Goal: Information Seeking & Learning: Learn about a topic

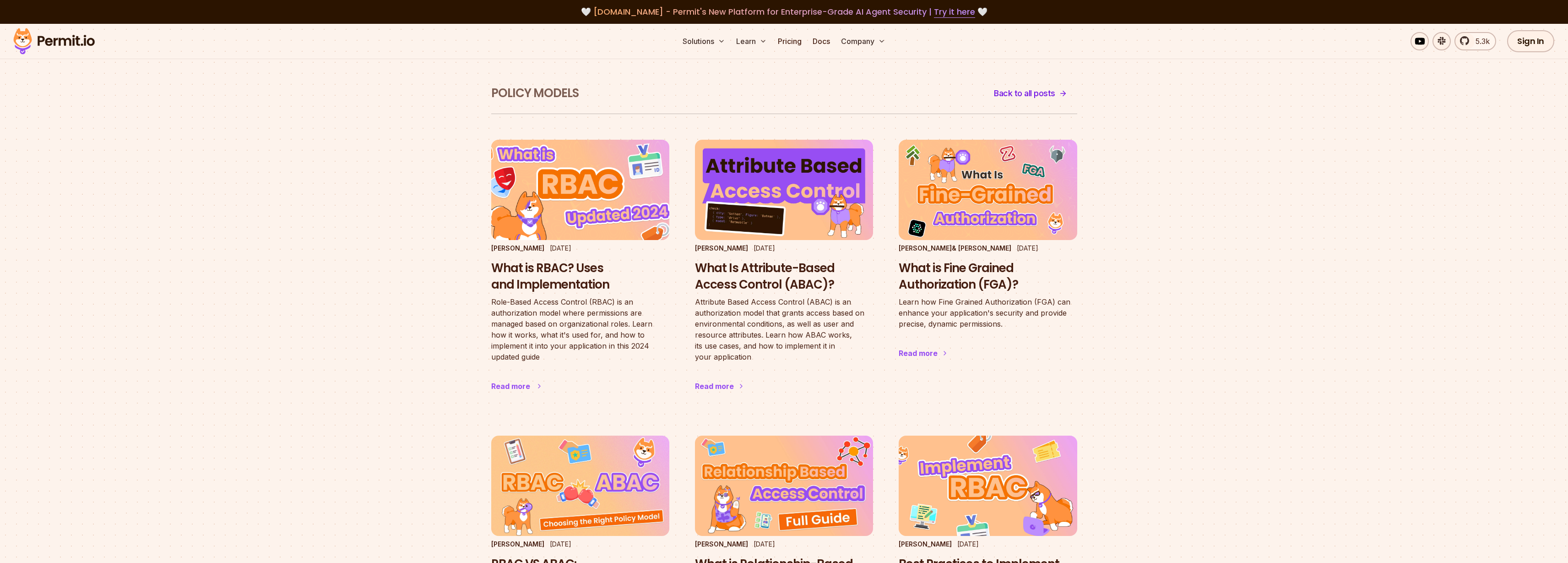
click at [564, 280] on h3 "What is RBAC? Uses and Implementation" at bounding box center [580, 276] width 178 height 33
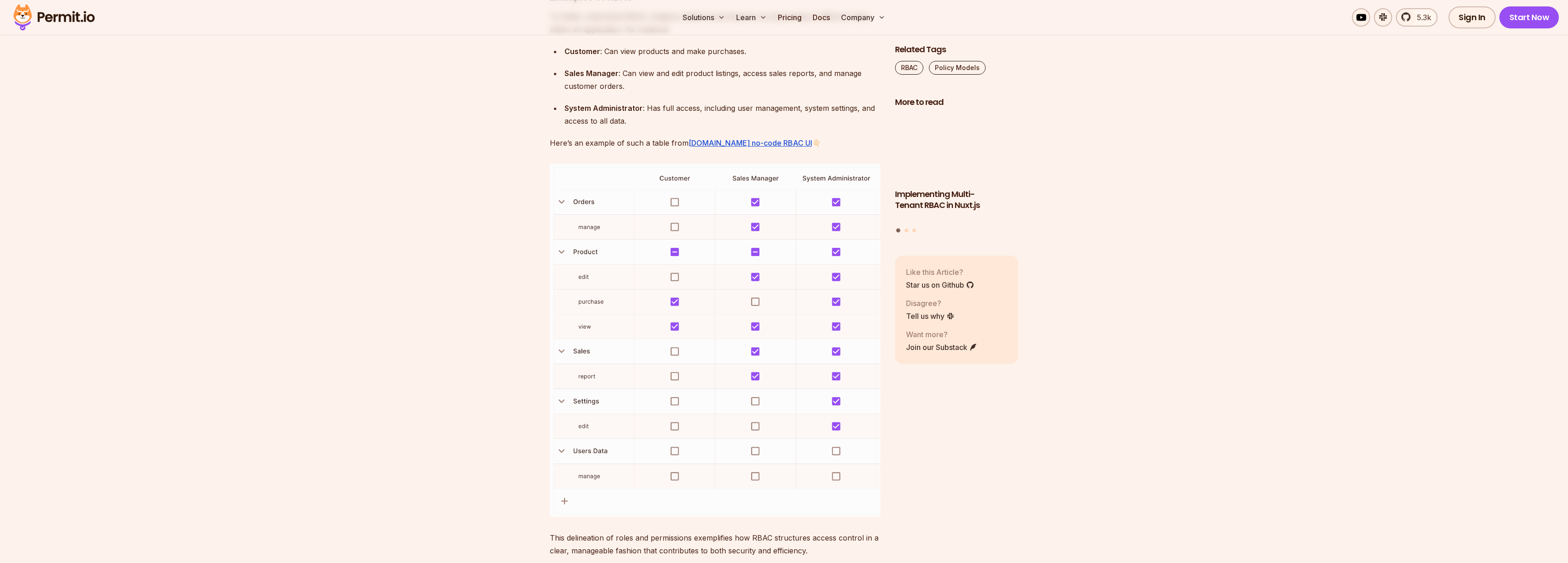
scroll to position [1320, 0]
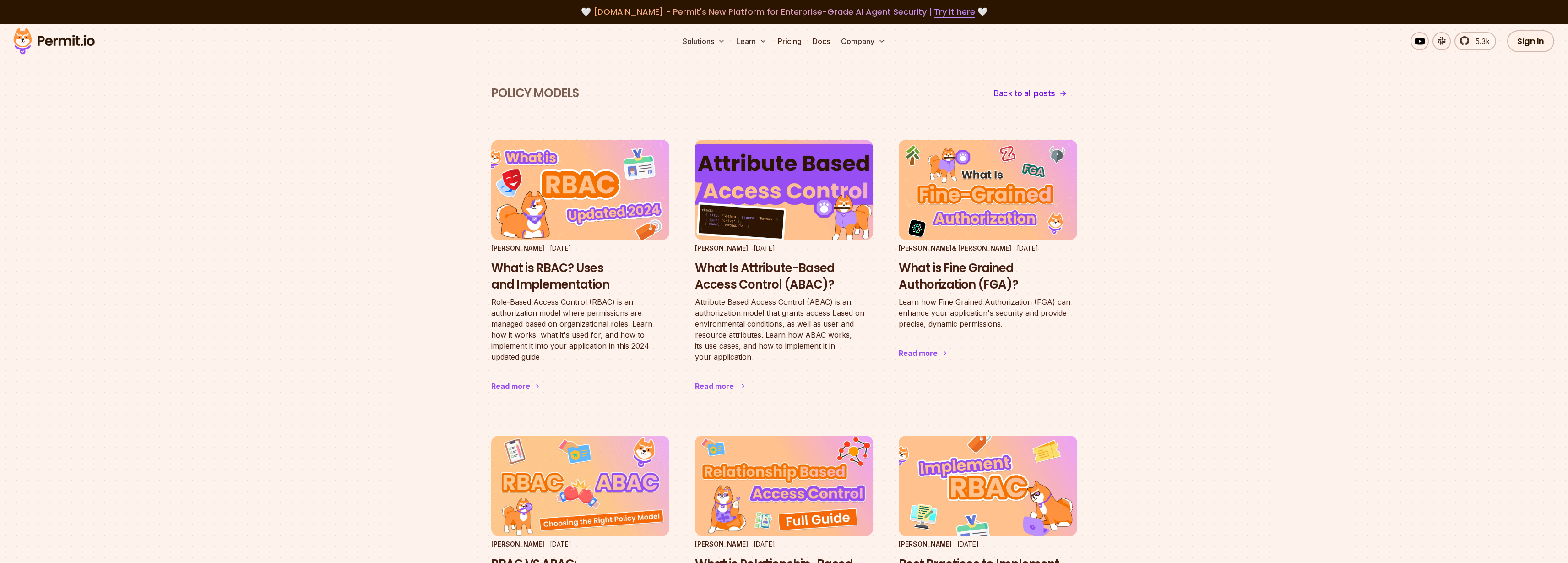
click at [758, 236] on img at bounding box center [784, 189] width 196 height 110
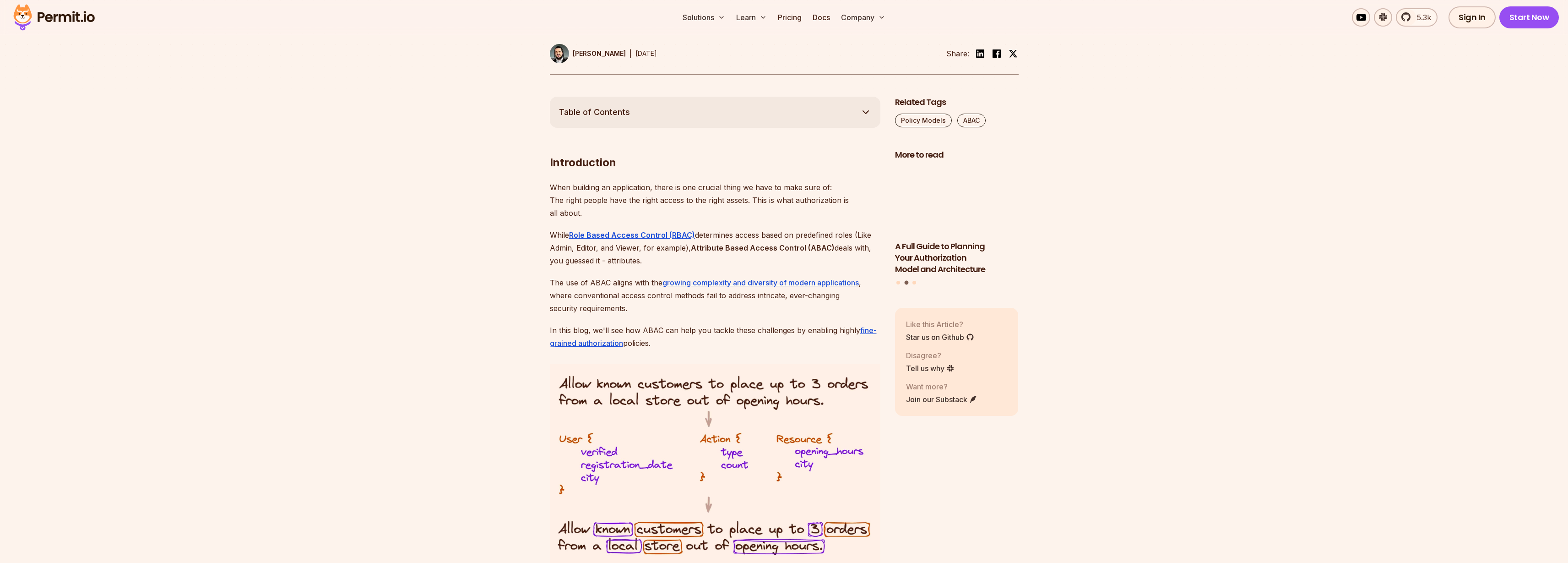
scroll to position [384, 0]
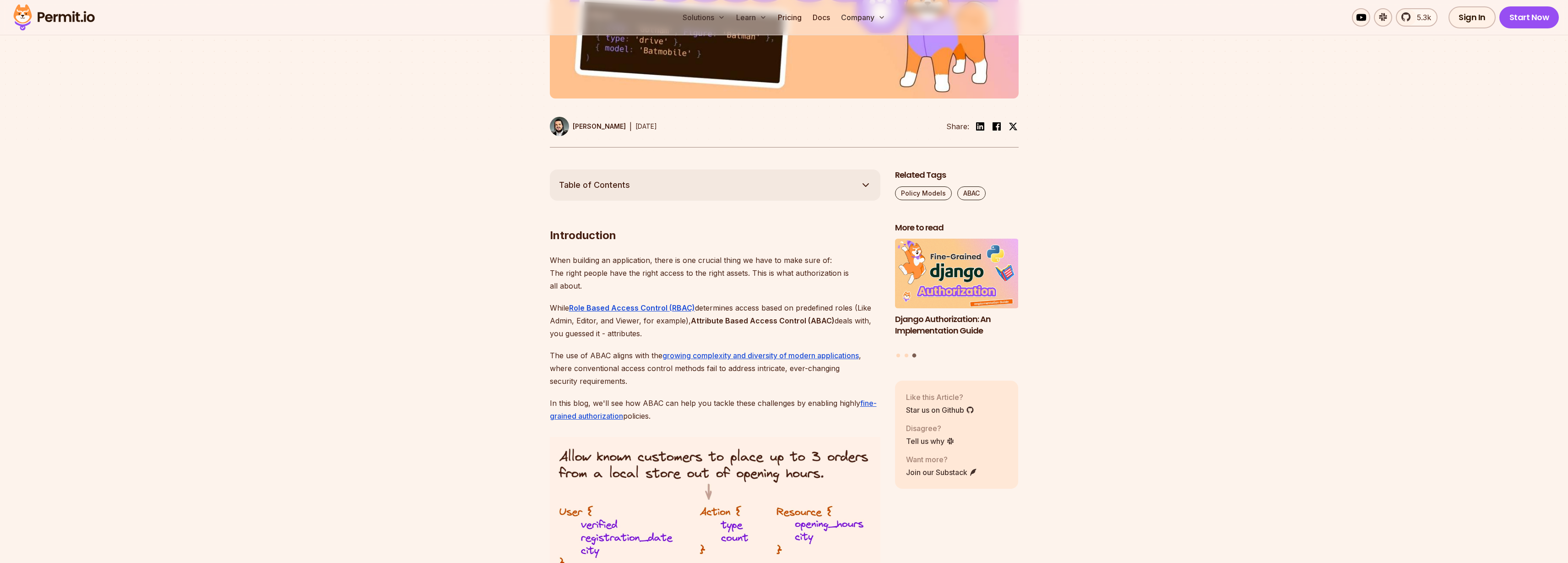
click at [864, 183] on icon "button" at bounding box center [866, 185] width 11 height 11
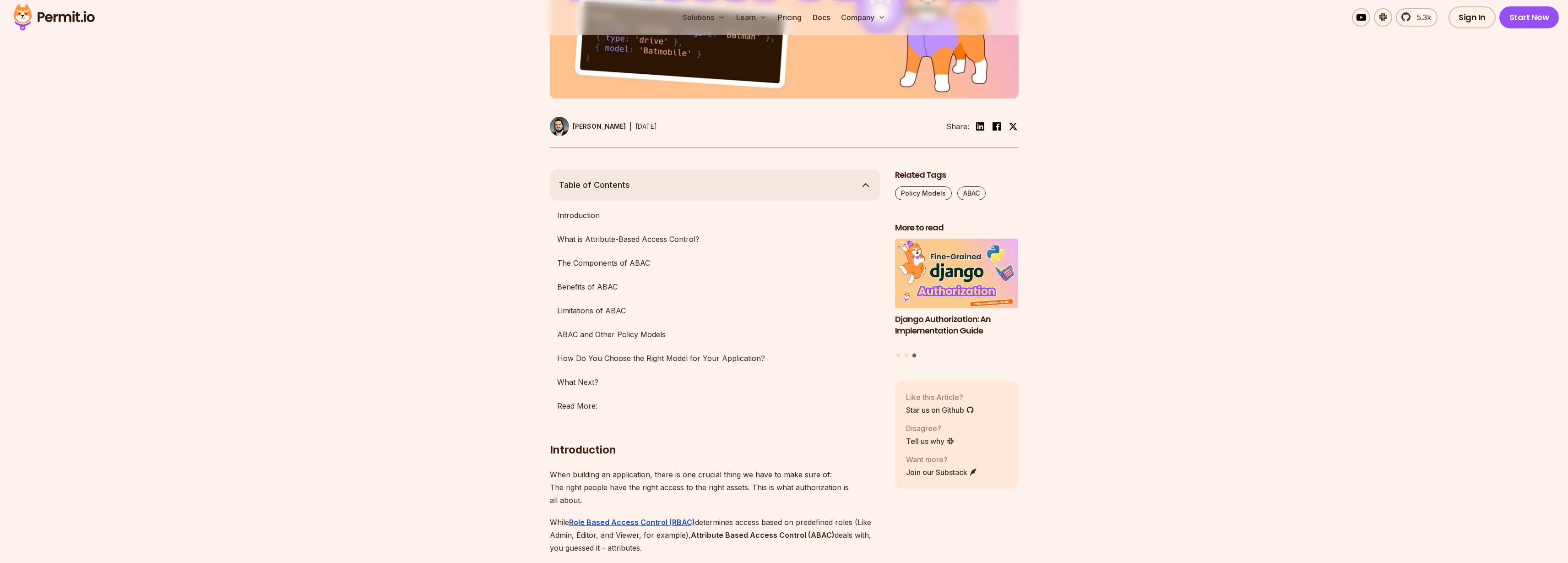
click at [864, 183] on icon "button" at bounding box center [866, 185] width 11 height 11
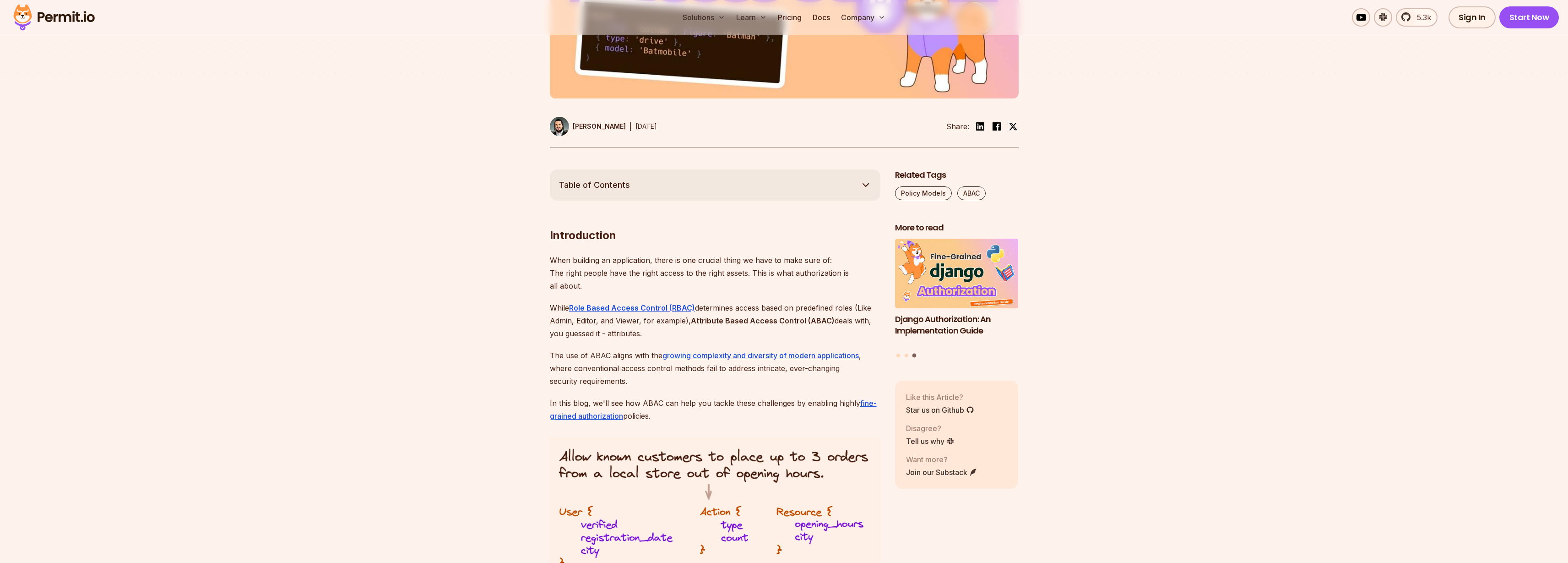
click at [864, 183] on icon "button" at bounding box center [866, 185] width 11 height 11
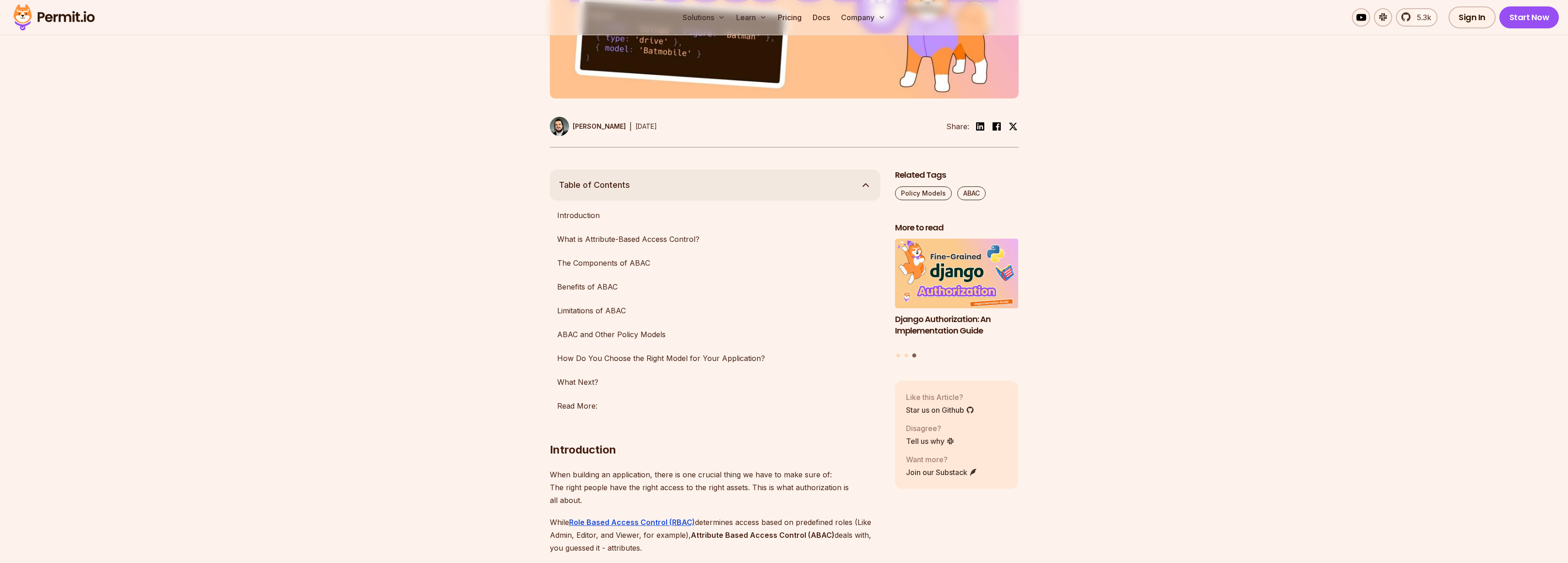
click at [864, 183] on icon "button" at bounding box center [866, 185] width 11 height 11
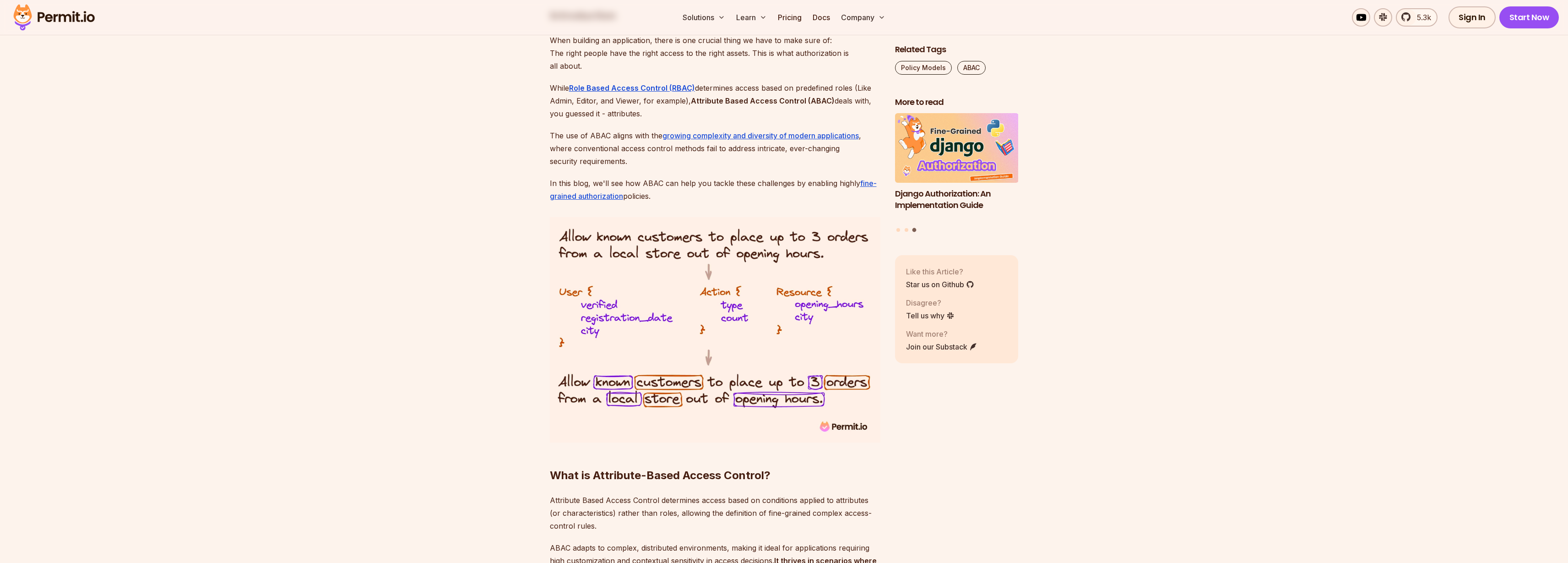
scroll to position [440, 0]
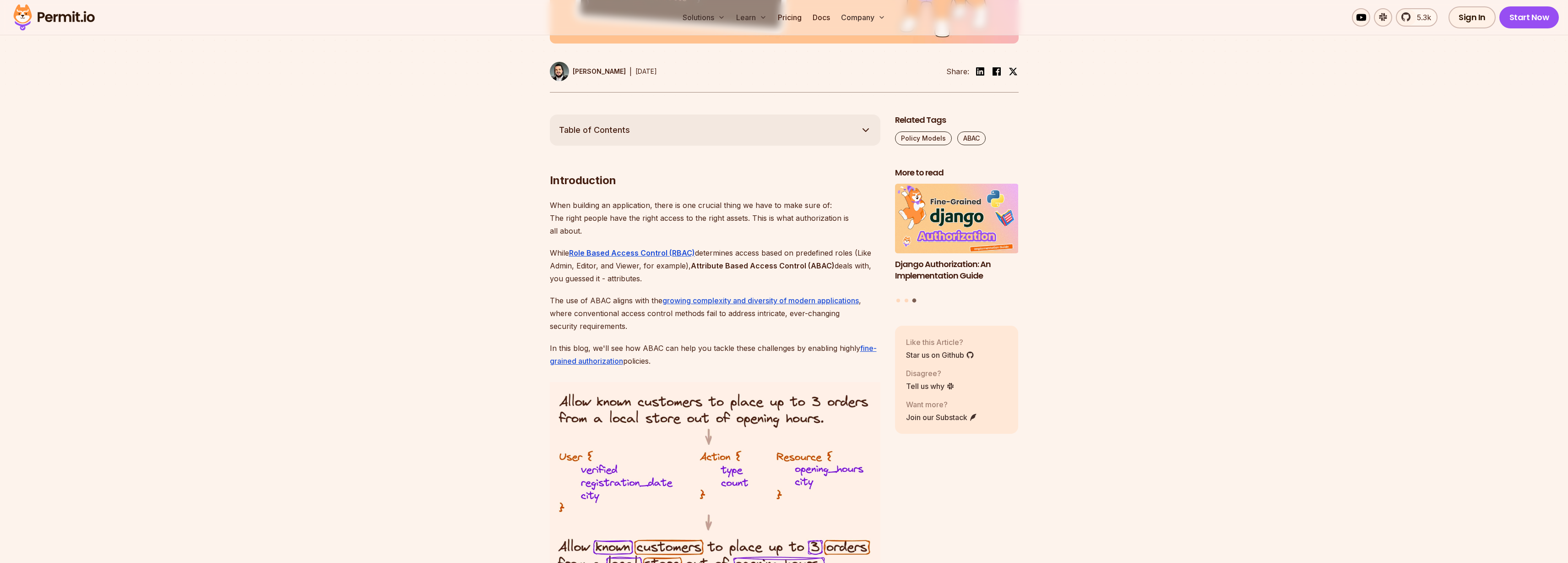
click at [844, 139] on button "Table of Contents" at bounding box center [716, 130] width 330 height 31
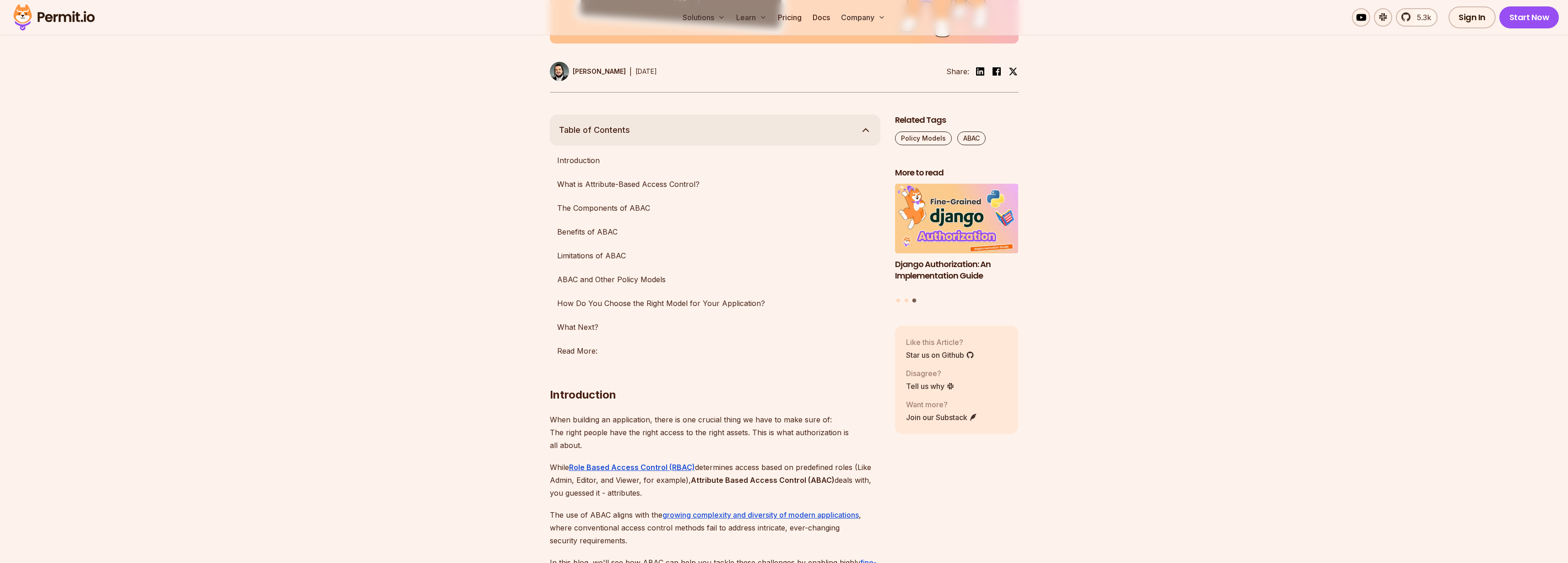
click at [844, 139] on button "Table of Contents" at bounding box center [716, 130] width 330 height 31
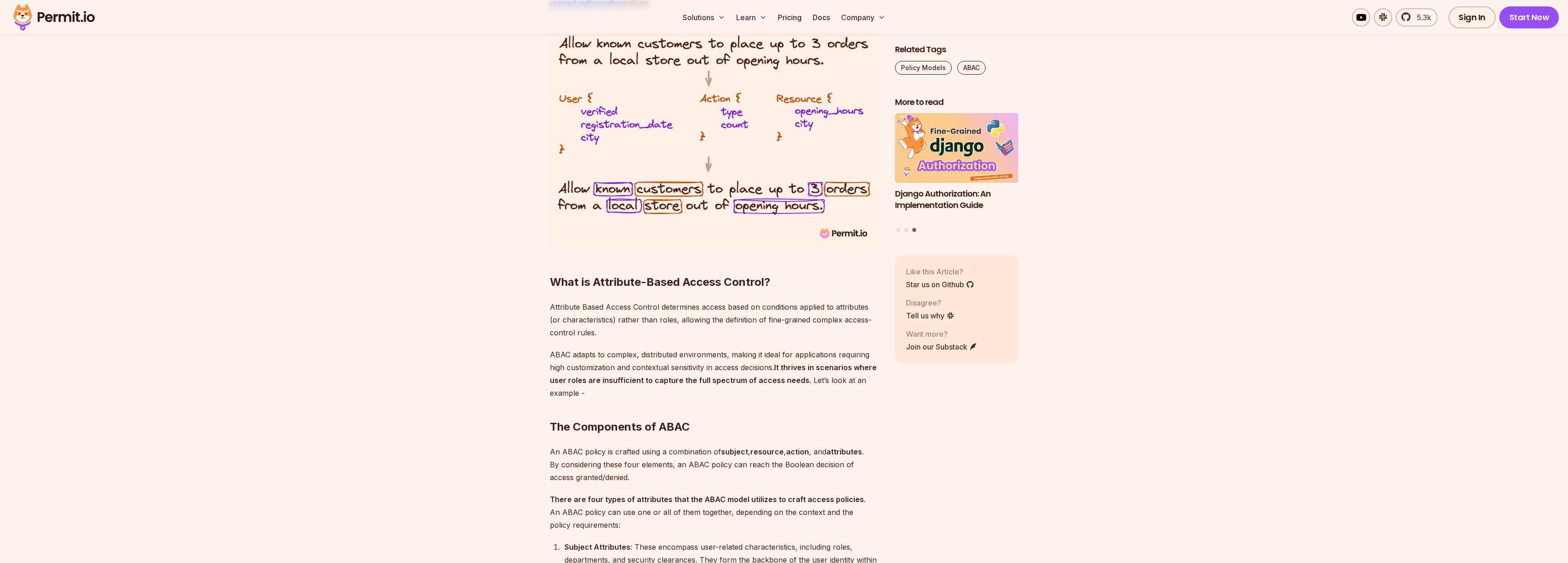
scroll to position [825, 0]
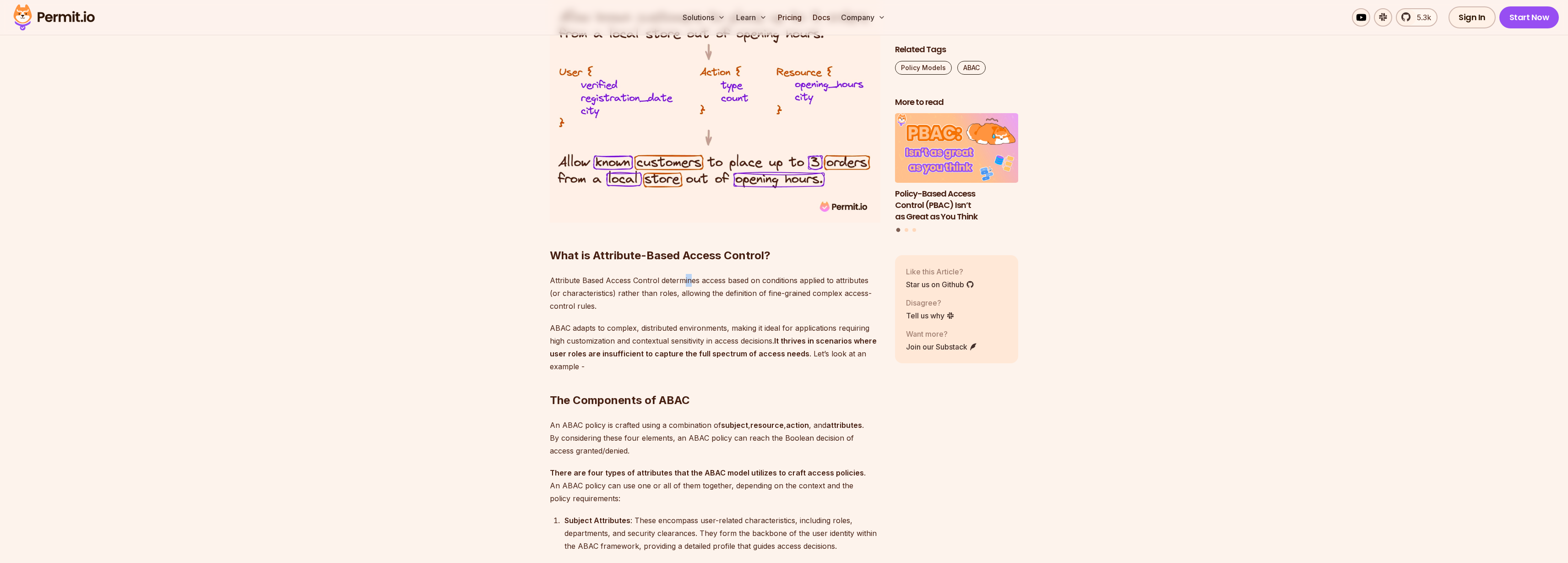
drag, startPoint x: 684, startPoint y: 280, endPoint x: 692, endPoint y: 281, distance: 8.1
click at [692, 281] on p "Attribute Based Access Control determines access based on conditions applied to…" at bounding box center [716, 293] width 330 height 39
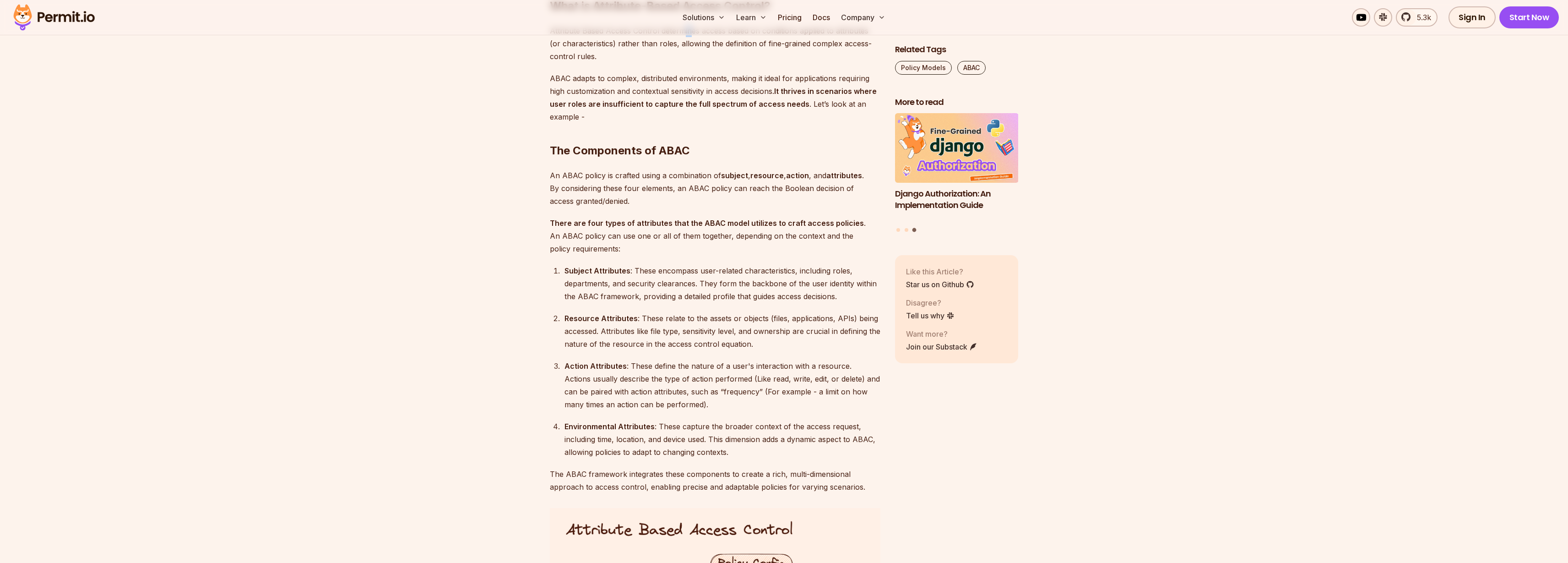
scroll to position [1099, 0]
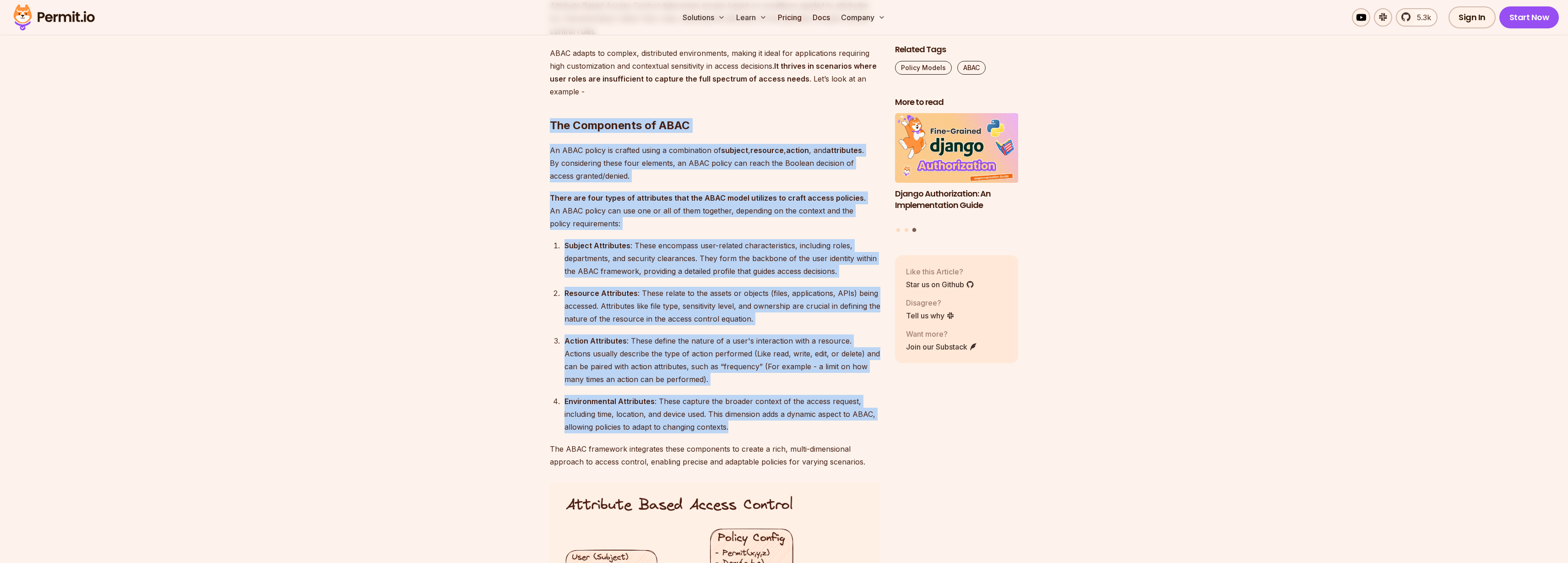
drag, startPoint x: 549, startPoint y: 127, endPoint x: 859, endPoint y: 473, distance: 464.6
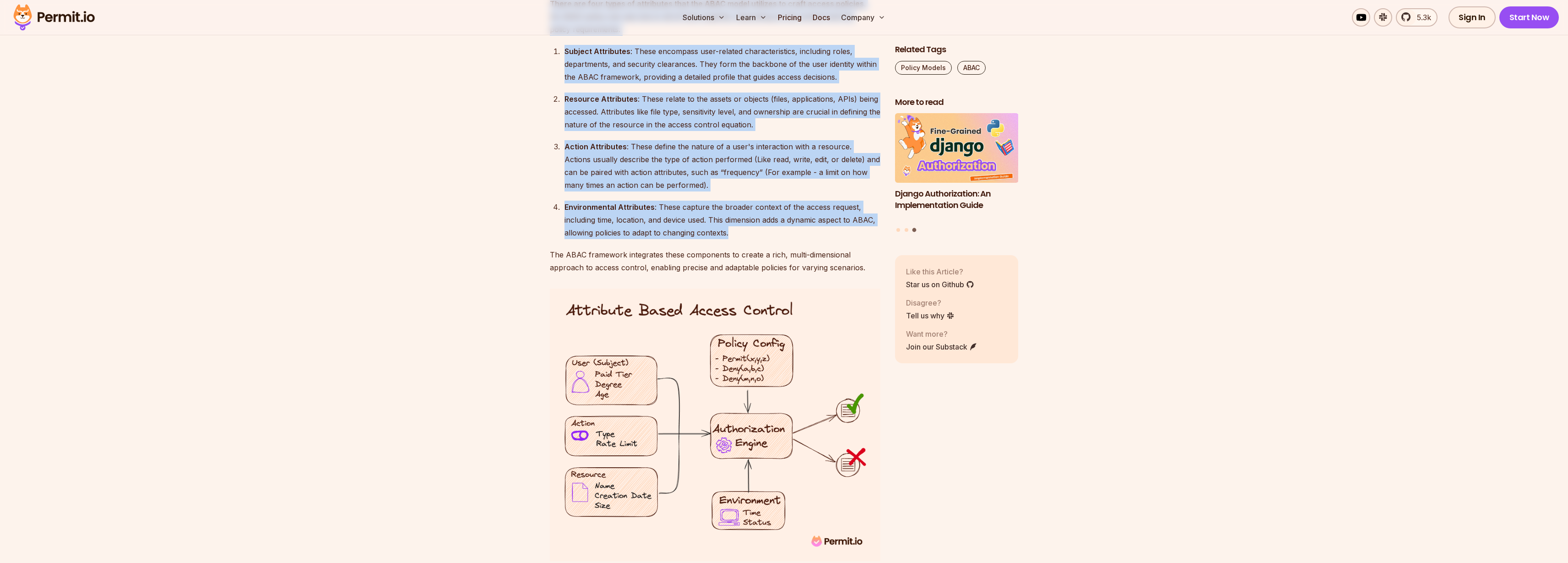
scroll to position [1320, 0]
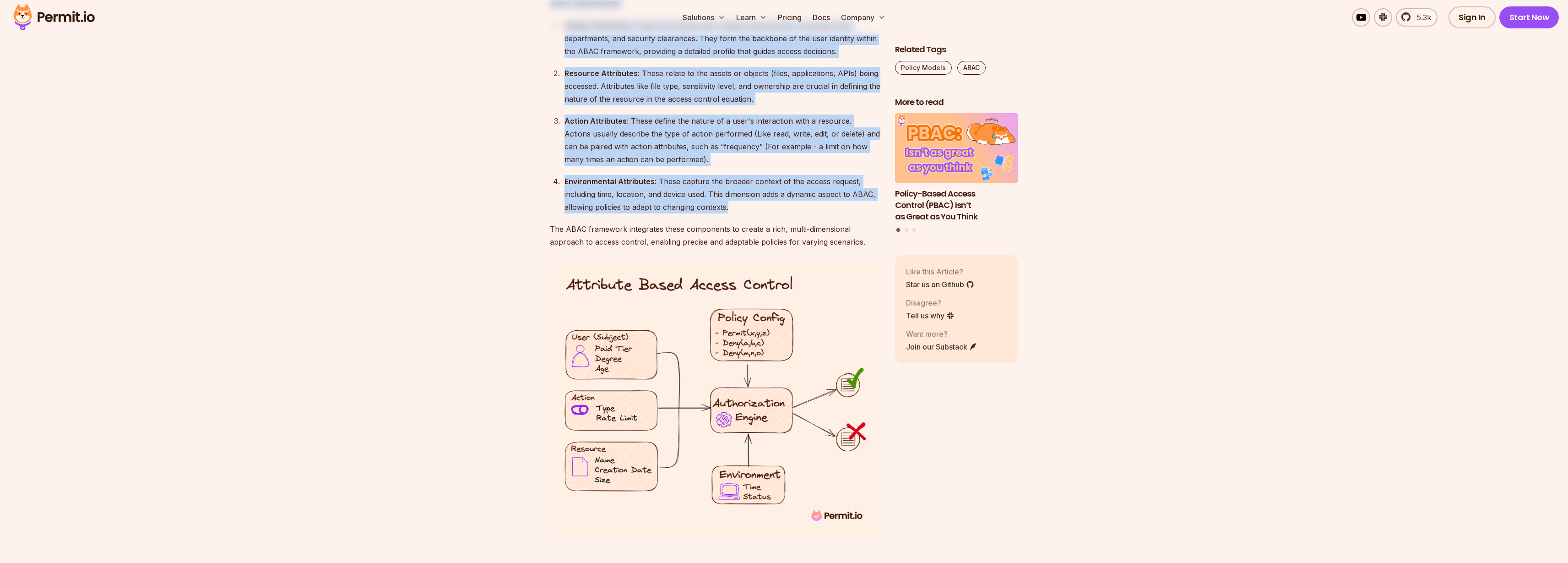
click at [573, 283] on img at bounding box center [716, 399] width 330 height 272
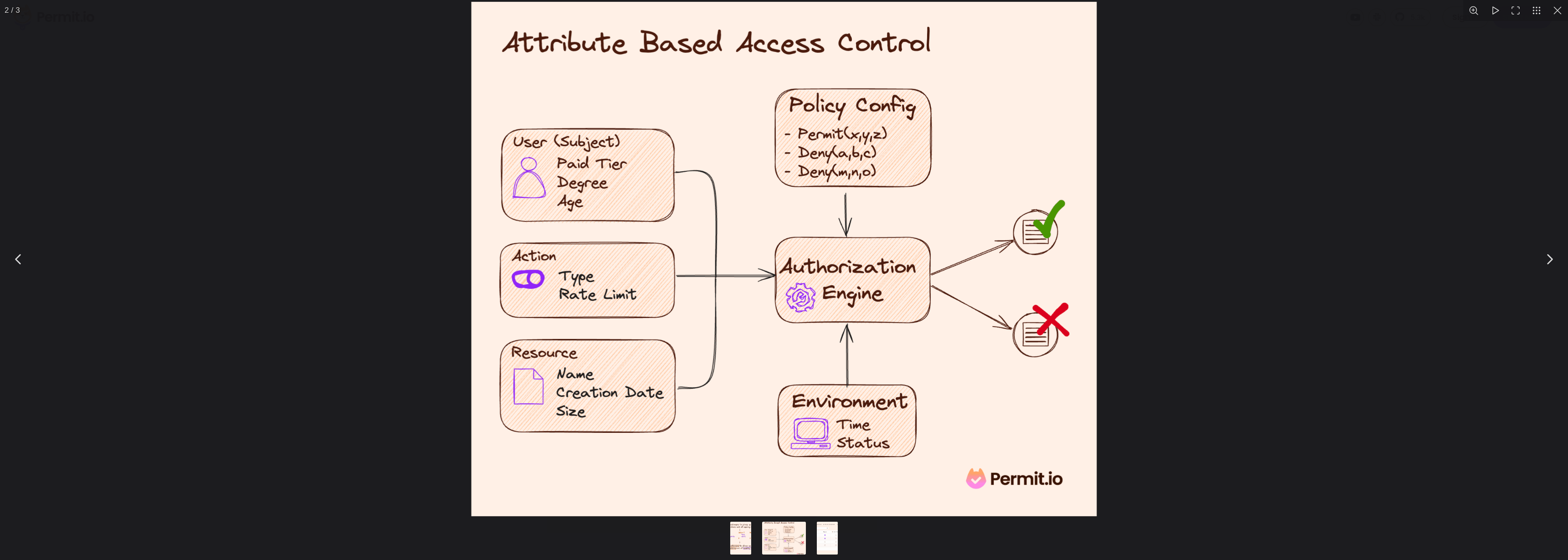
click at [952, 220] on img "You can close this modal content with the ESC key" at bounding box center [784, 258] width 625 height 514
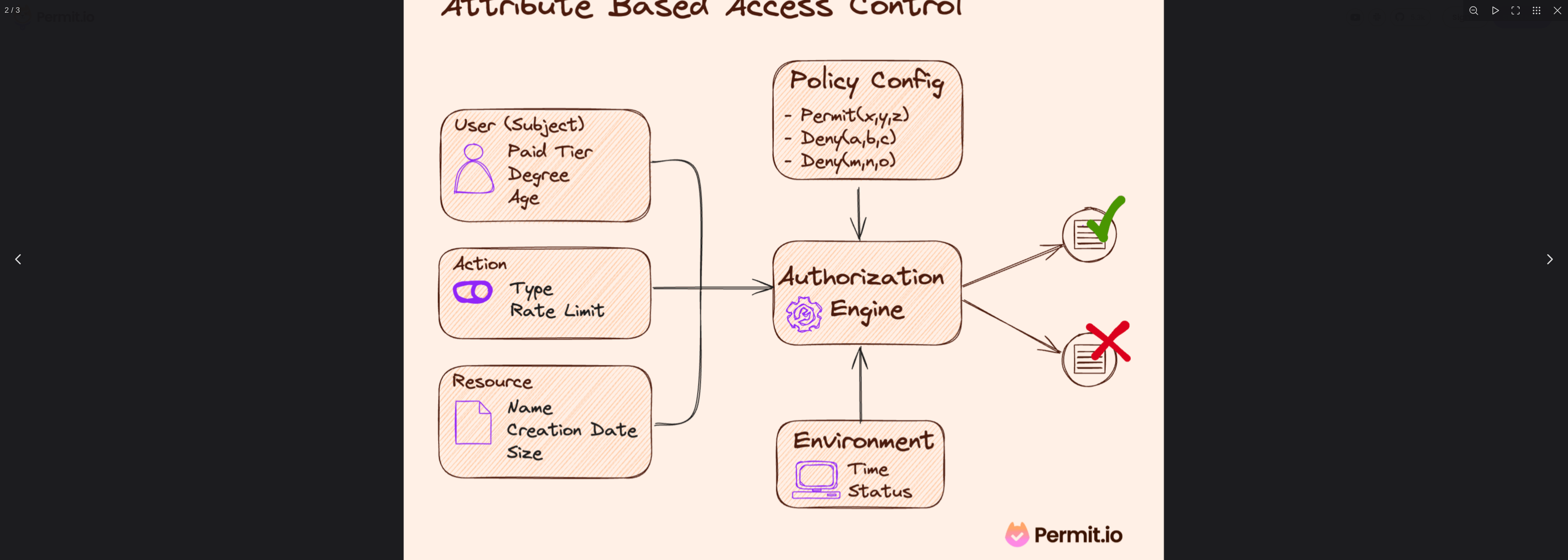
click at [952, 220] on img "You can close this modal content with the ESC key" at bounding box center [784, 267] width 761 height 626
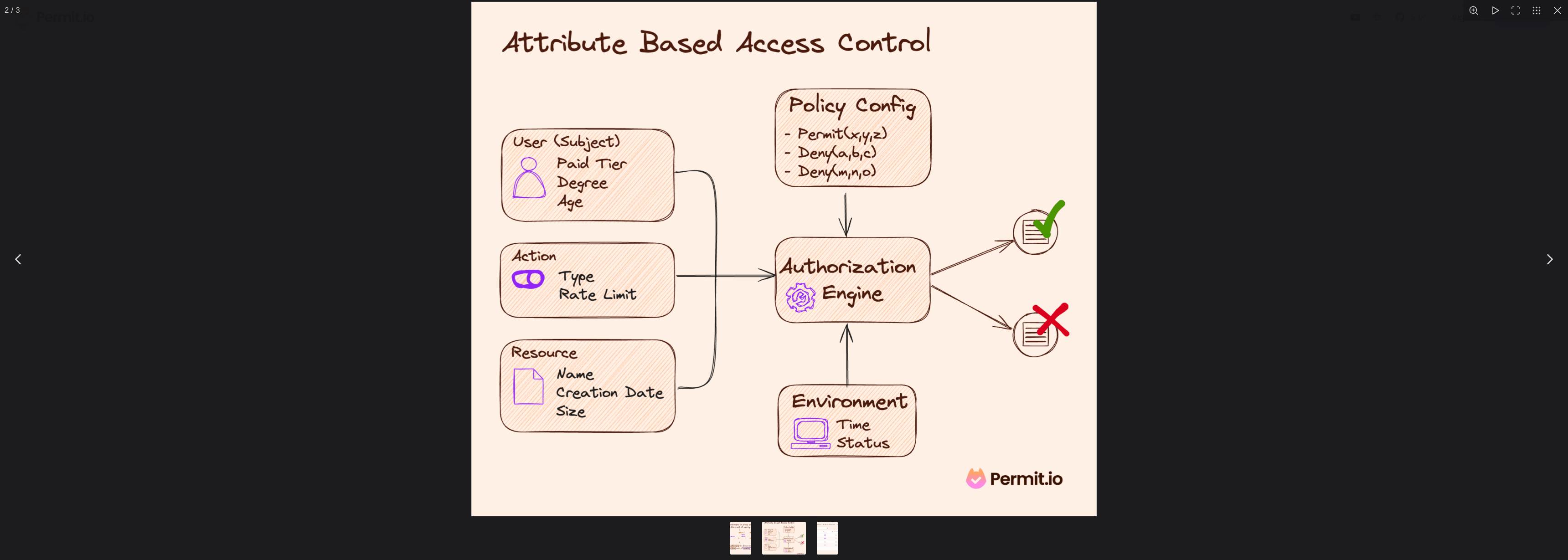
click at [1222, 222] on div "You can close this modal content with the ESC key" at bounding box center [784, 258] width 1568 height 518
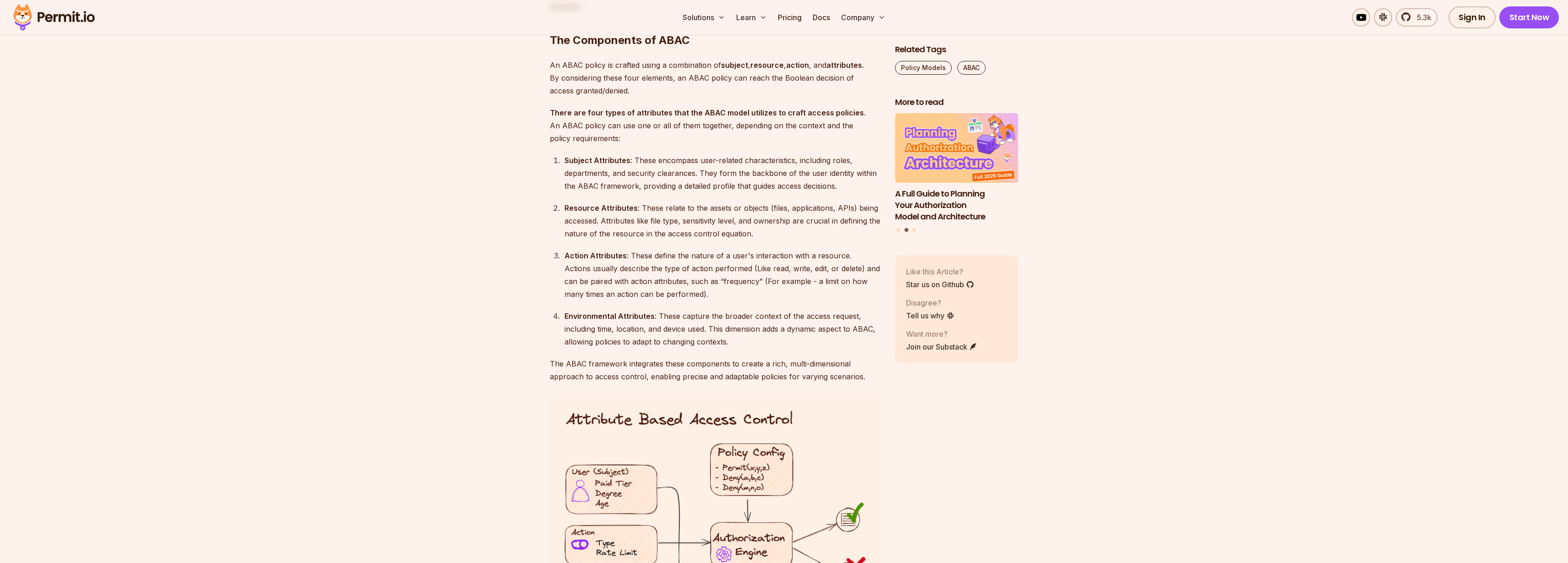
scroll to position [1154, 0]
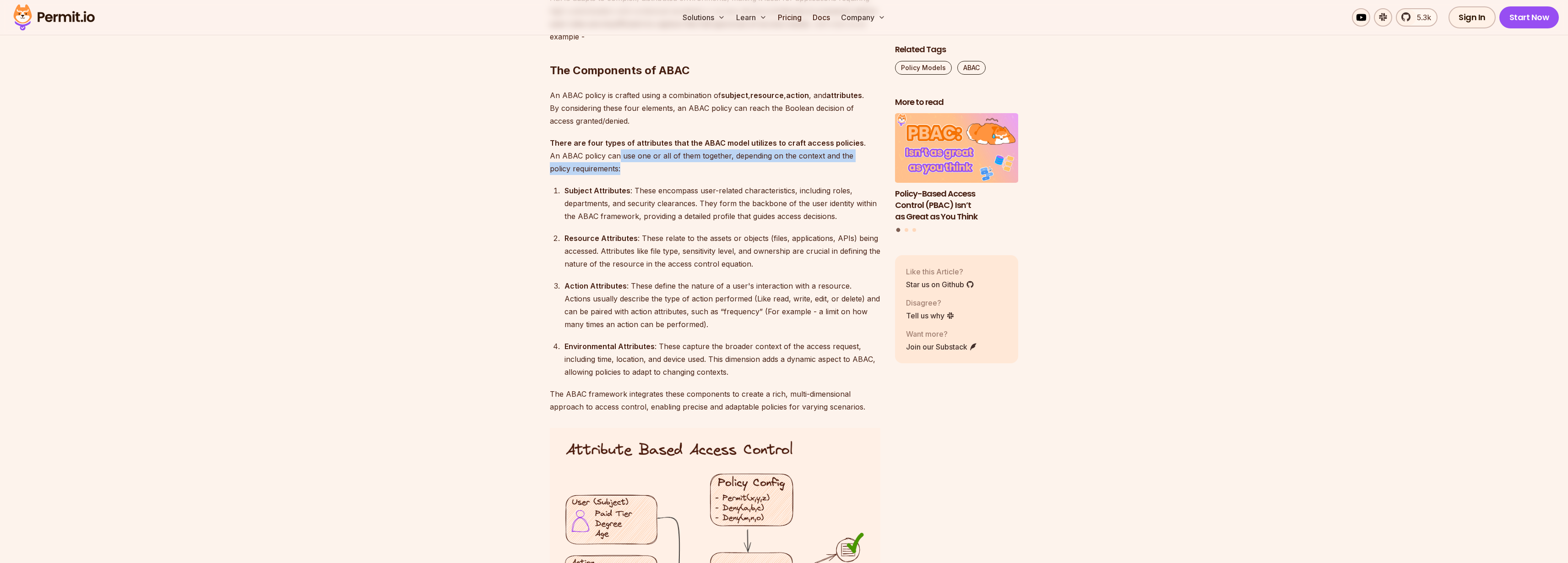
drag, startPoint x: 617, startPoint y: 154, endPoint x: 746, endPoint y: 173, distance: 130.4
click at [746, 173] on p "There are four types of attributes that the ABAC model utilizes to craft access…" at bounding box center [716, 156] width 330 height 39
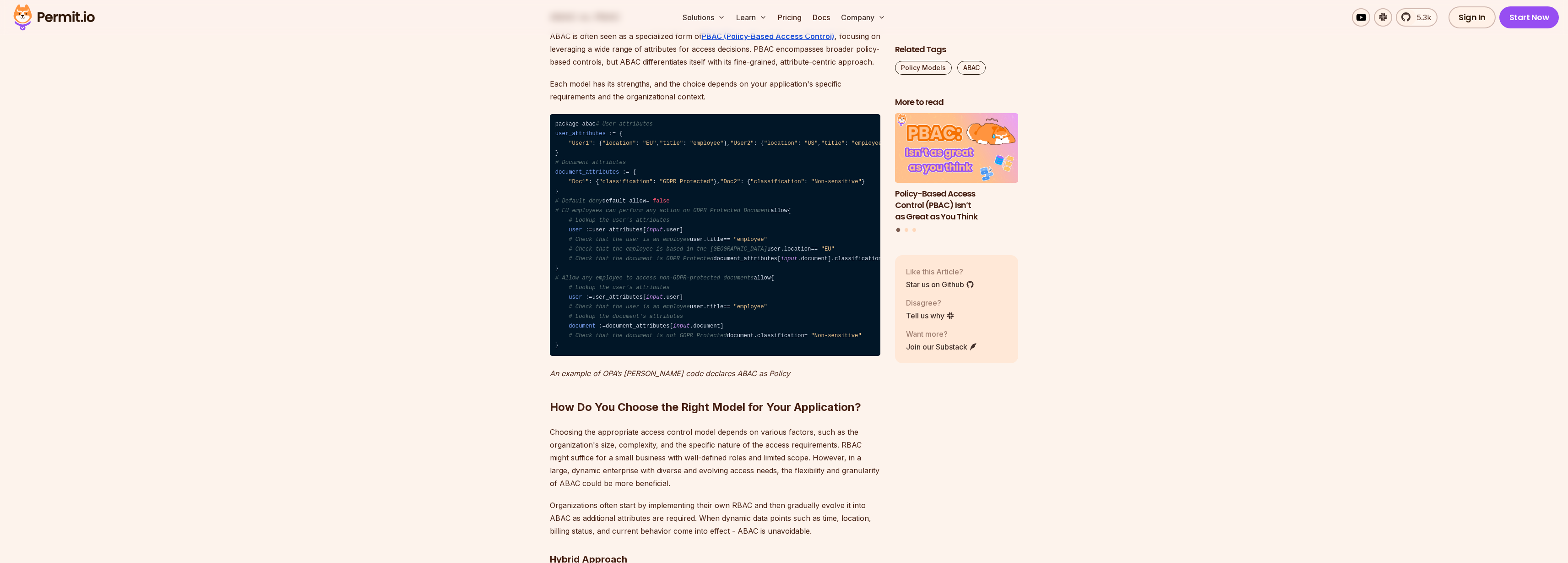
scroll to position [2914, 0]
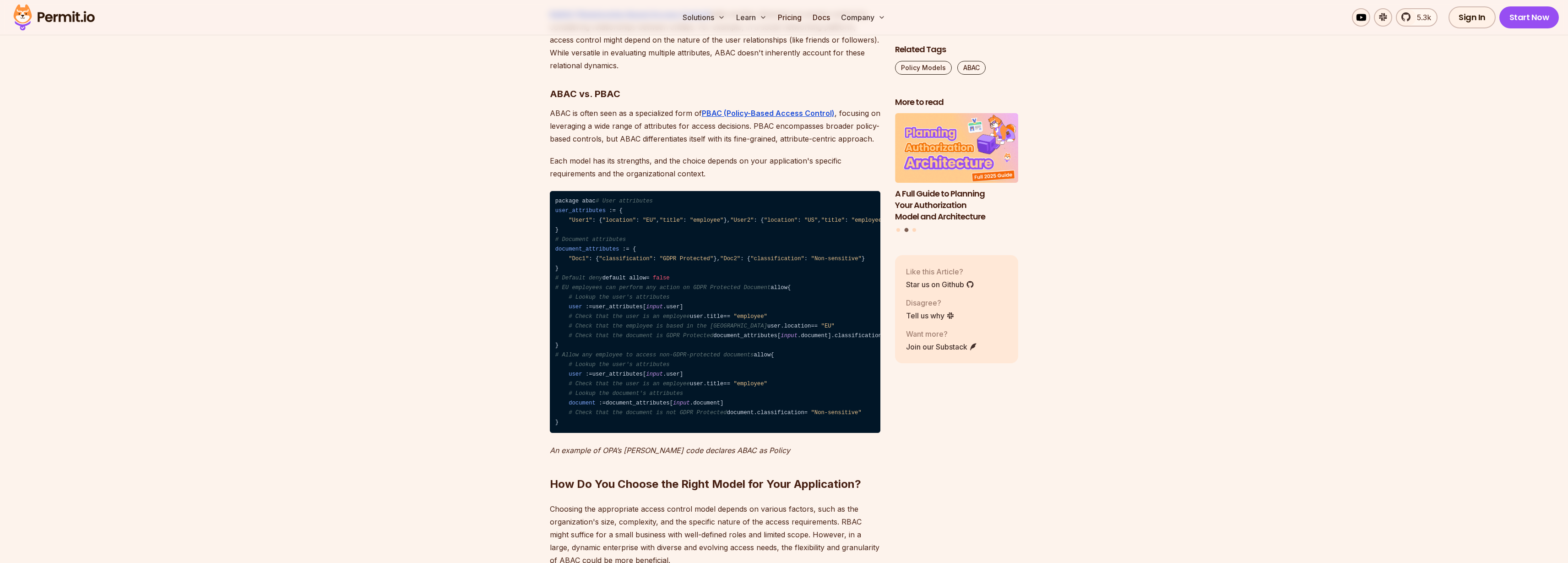
click at [852, 191] on code "package abac # User attributes user_attributes : = { "User1" : { "location" : "…" at bounding box center [716, 312] width 330 height 242
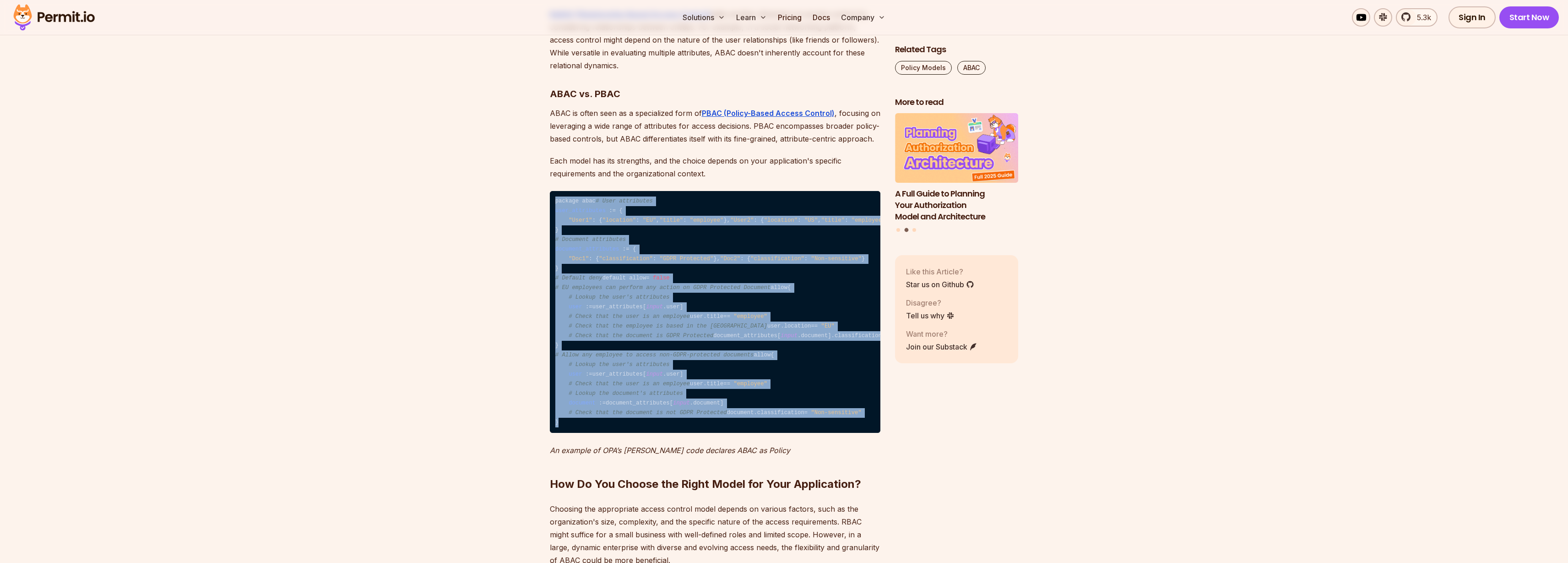
drag, startPoint x: 554, startPoint y: 182, endPoint x: 685, endPoint y: 533, distance: 374.6
click at [685, 433] on code "package abac # User attributes user_attributes : = { "User1" : { "location" : "…" at bounding box center [716, 312] width 330 height 242
copy code "package abac # User attributes user_attributes : = { "User1" : { "location" : "…"
